Goal: Find specific page/section: Find specific page/section

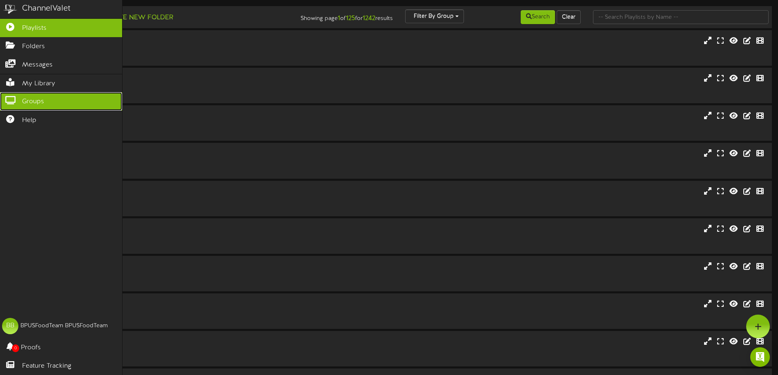
click at [14, 98] on icon at bounding box center [10, 99] width 20 height 6
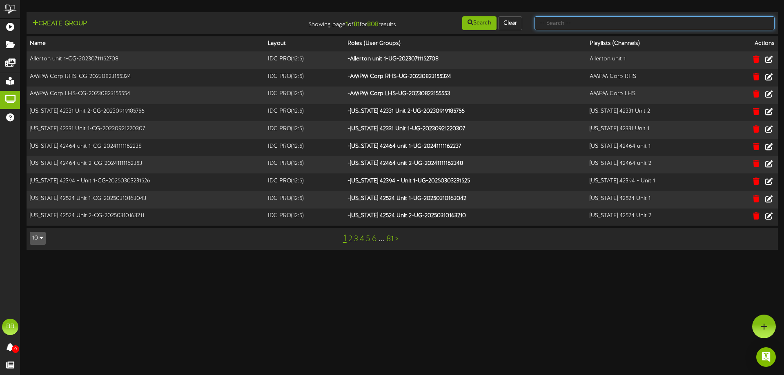
click at [547, 27] on input "text" at bounding box center [654, 23] width 240 height 14
type input "42564"
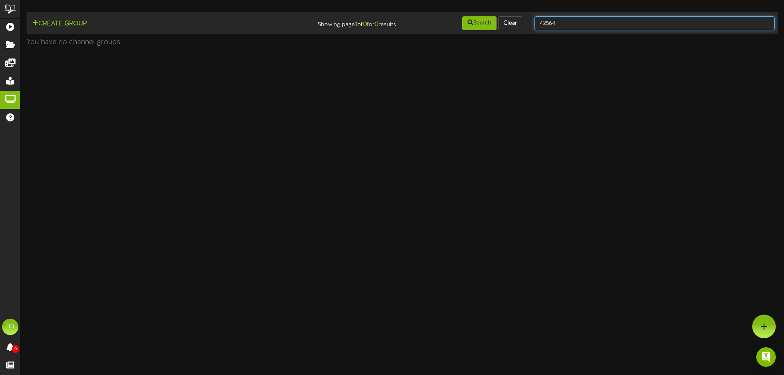
drag, startPoint x: 567, startPoint y: 21, endPoint x: 532, endPoint y: 29, distance: 36.0
click at [532, 29] on div "42564" at bounding box center [654, 24] width 252 height 16
type input "42851"
click at [550, 21] on input "42851" at bounding box center [654, 23] width 240 height 14
drag, startPoint x: 569, startPoint y: 22, endPoint x: 537, endPoint y: 22, distance: 31.8
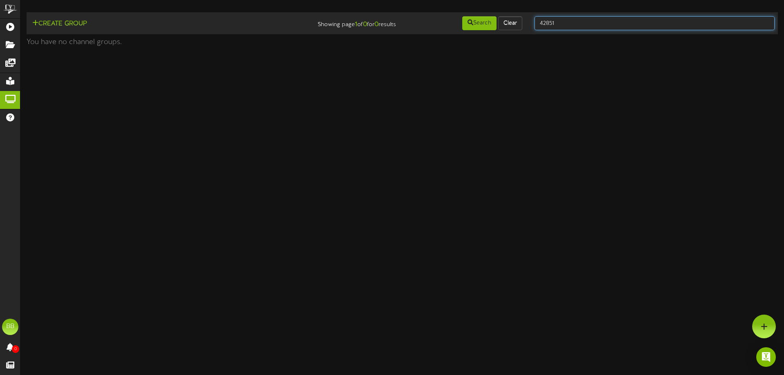
click at [537, 22] on input "42851" at bounding box center [654, 23] width 240 height 14
type input "tfc [PERSON_NAME]"
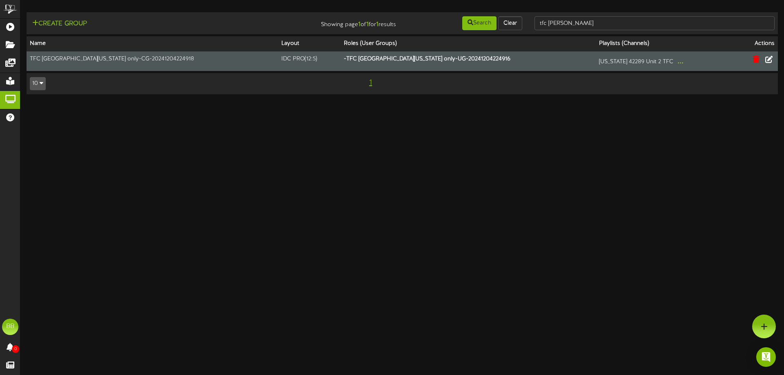
click at [85, 59] on td "TFC [GEOGRAPHIC_DATA][US_STATE] only-CG-20241204224918" at bounding box center [152, 61] width 251 height 20
click at [770, 61] on icon at bounding box center [768, 59] width 9 height 9
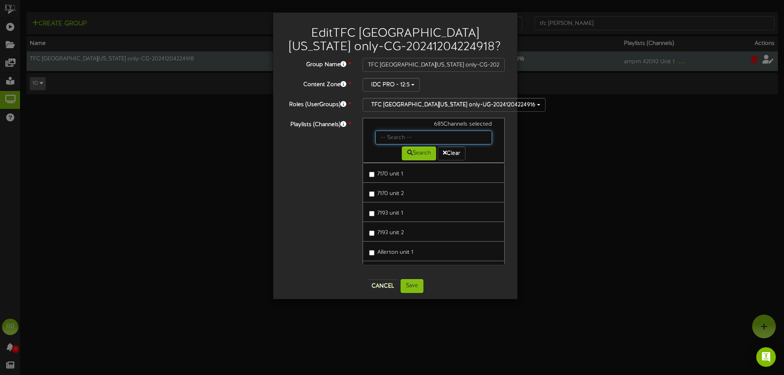
click at [390, 137] on input "text" at bounding box center [433, 138] width 117 height 14
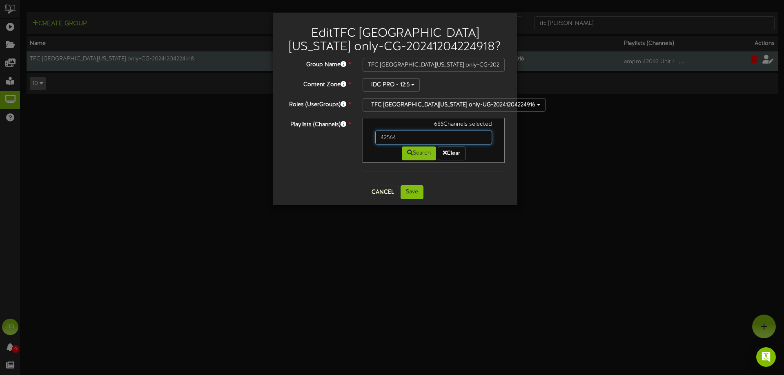
drag, startPoint x: 401, startPoint y: 139, endPoint x: 381, endPoint y: 138, distance: 19.2
click at [381, 138] on input "42564" at bounding box center [433, 138] width 117 height 14
type input "42851"
click at [422, 155] on button "Search" at bounding box center [419, 154] width 34 height 14
click at [431, 124] on div "685 Channels selected" at bounding box center [433, 125] width 129 height 10
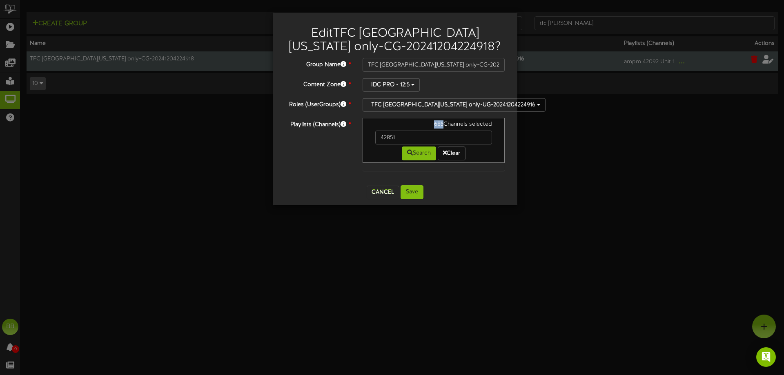
drag, startPoint x: 434, startPoint y: 124, endPoint x: 443, endPoint y: 124, distance: 9.8
click at [443, 124] on div "685 Channels selected" at bounding box center [433, 125] width 129 height 10
click at [426, 132] on input "42851" at bounding box center [433, 138] width 117 height 14
drag, startPoint x: 413, startPoint y: 134, endPoint x: 374, endPoint y: 134, distance: 38.4
click at [374, 134] on div "42851" at bounding box center [433, 138] width 129 height 14
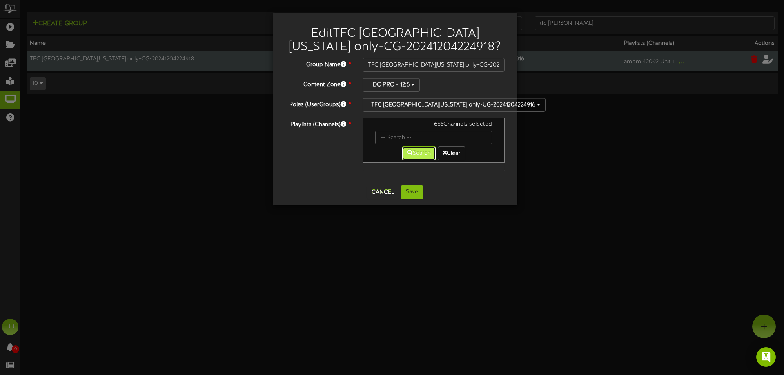
click at [421, 153] on button "Search" at bounding box center [419, 154] width 34 height 14
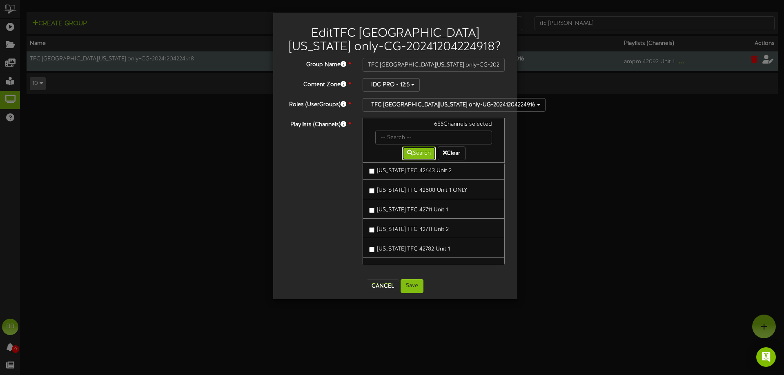
scroll to position [9431, 0]
click at [84, 59] on div "Edit TFC [GEOGRAPHIC_DATA][US_STATE] only-CG-20241204224918 ? Group Name * TFC …" at bounding box center [392, 187] width 784 height 375
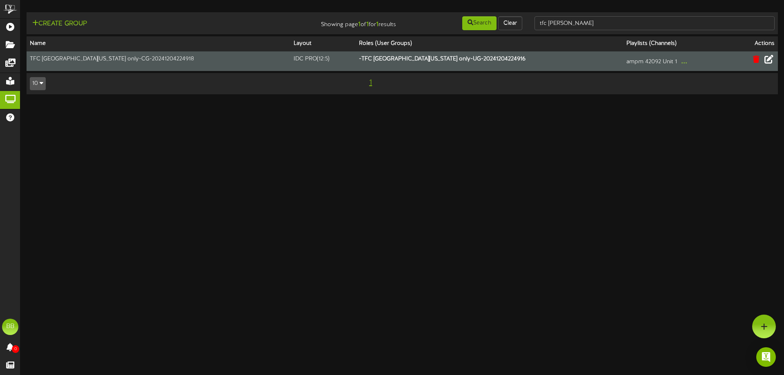
click at [146, 60] on td "TFC [GEOGRAPHIC_DATA][US_STATE] only-CG-20241204224918" at bounding box center [159, 61] width 264 height 20
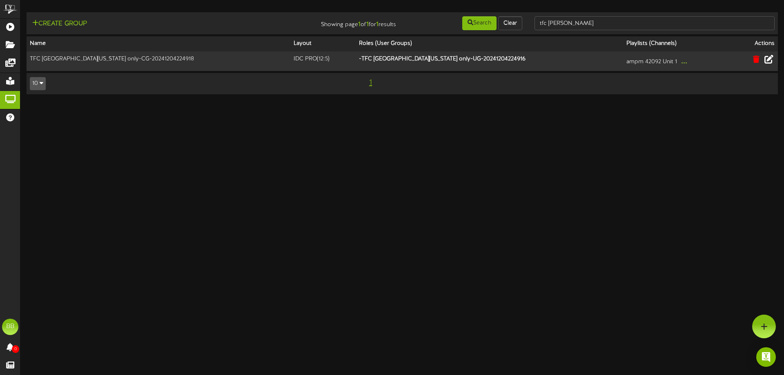
click at [769, 57] on icon at bounding box center [768, 59] width 9 height 9
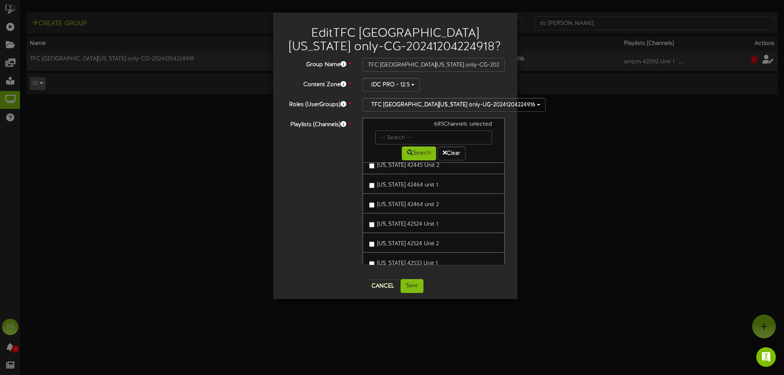
scroll to position [286, 0]
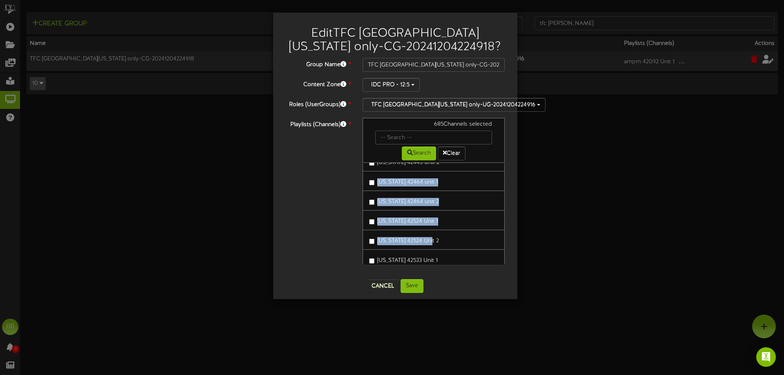
drag, startPoint x: 503, startPoint y: 167, endPoint x: 500, endPoint y: 239, distance: 72.7
click at [500, 239] on div "7170 unit 1 7170 unit 2 7193 unit 1 7193 unit 2 Allerton unit 1 AMPM Corp LHS" at bounding box center [434, 214] width 142 height 102
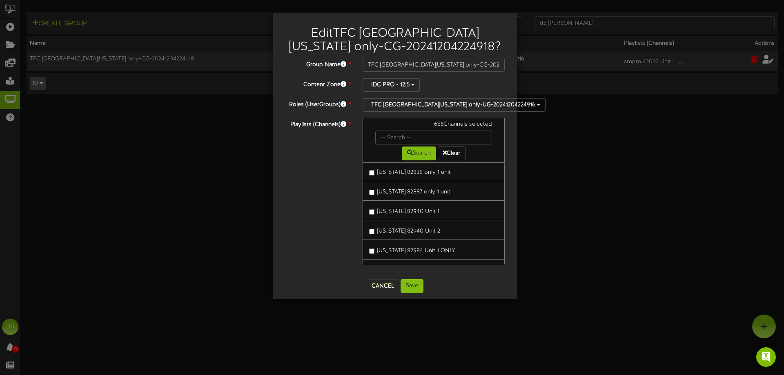
scroll to position [24237, 0]
